Goal: Check status

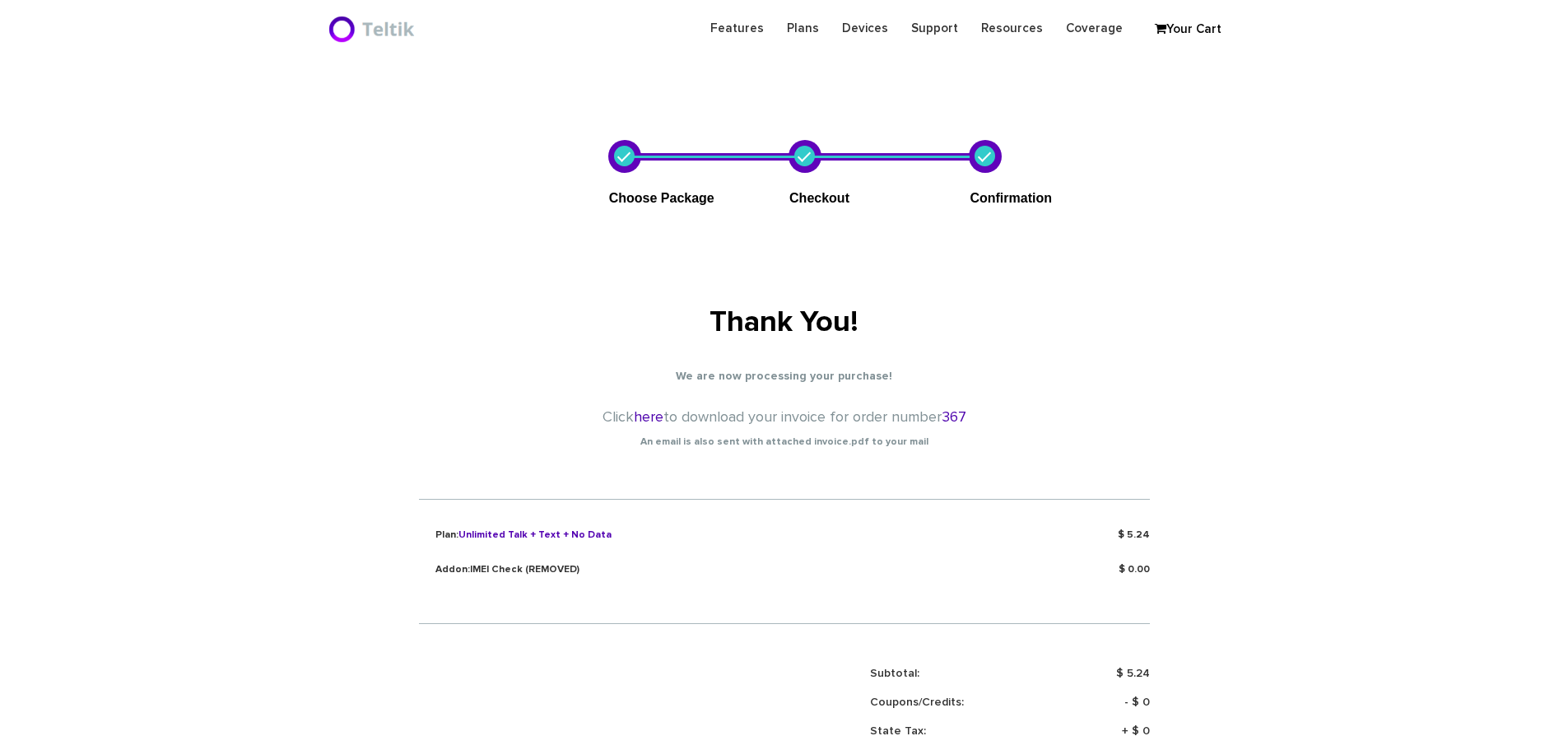
scroll to position [684, 0]
